Goal: Entertainment & Leisure: Browse casually

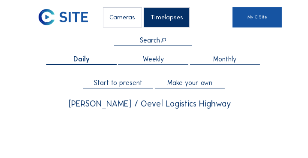
click at [253, 17] on link "My C-Site" at bounding box center [257, 17] width 49 height 20
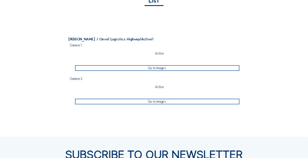
scroll to position [86, 0]
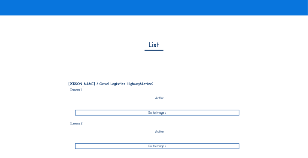
click at [157, 113] on div "Go to images" at bounding box center [157, 113] width 164 height 6
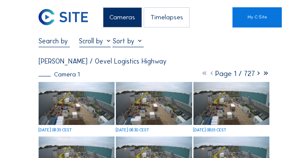
click at [63, 111] on img at bounding box center [77, 103] width 76 height 43
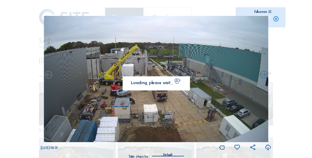
click at [150, 68] on img at bounding box center [156, 79] width 224 height 126
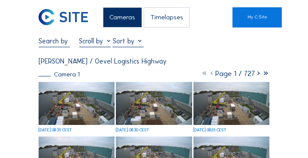
click at [136, 112] on img at bounding box center [154, 103] width 76 height 43
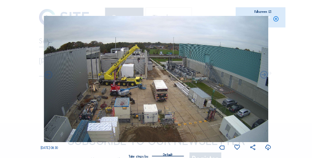
click at [133, 67] on img at bounding box center [156, 79] width 224 height 126
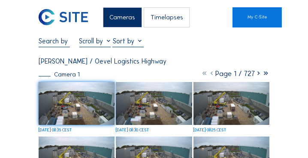
click at [242, 119] on img at bounding box center [232, 103] width 76 height 43
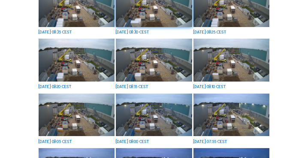
scroll to position [91, 0]
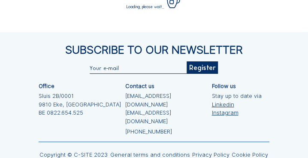
click at [84, 61] on div "Subscribe to our newsletter Register Office Sluis 2B/0001 [GEOGRAPHIC_DATA] [PH…" at bounding box center [154, 102] width 308 height 141
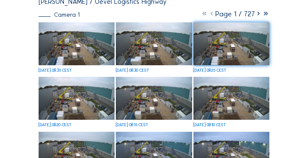
scroll to position [0, 0]
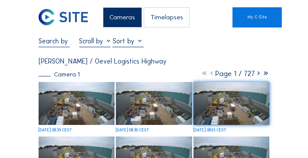
click at [136, 18] on div "Cameras" at bounding box center [122, 17] width 39 height 20
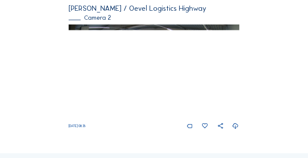
scroll to position [203, 0]
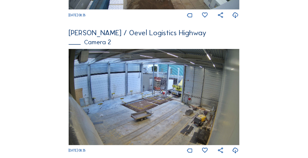
click at [164, 94] on img at bounding box center [154, 97] width 170 height 96
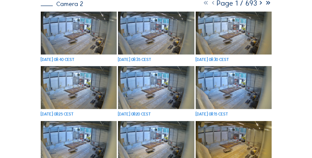
scroll to position [49, 0]
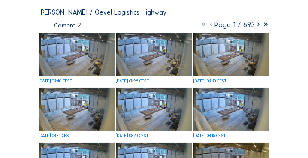
click at [82, 49] on img at bounding box center [77, 54] width 76 height 43
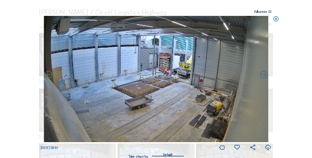
click at [182, 69] on img at bounding box center [156, 79] width 224 height 126
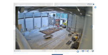
scroll to position [44, 0]
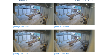
click at [67, 14] on img at bounding box center [74, 14] width 40 height 23
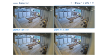
scroll to position [51, 0]
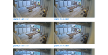
click at [36, 33] on img at bounding box center [33, 33] width 40 height 23
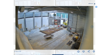
click at [59, 24] on img at bounding box center [54, 28] width 78 height 44
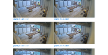
click at [64, 33] on img at bounding box center [74, 33] width 40 height 23
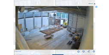
click at [59, 22] on img at bounding box center [54, 28] width 78 height 44
click at [97, 6] on icon at bounding box center [96, 7] width 2 height 2
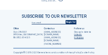
scroll to position [77, 0]
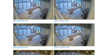
click at [41, 29] on img at bounding box center [33, 35] width 40 height 23
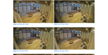
scroll to position [150, 0]
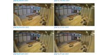
click at [79, 15] on img at bounding box center [74, 14] width 40 height 23
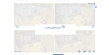
scroll to position [151, 0]
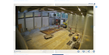
click at [61, 18] on img at bounding box center [54, 28] width 78 height 44
click at [95, 51] on div "Scroll to travel through time | Press 'Alt' Button + Scroll to Zoom | Click and…" at bounding box center [54, 27] width 109 height 55
click at [94, 52] on icon at bounding box center [94, 51] width 2 height 3
